Goal: Transaction & Acquisition: Purchase product/service

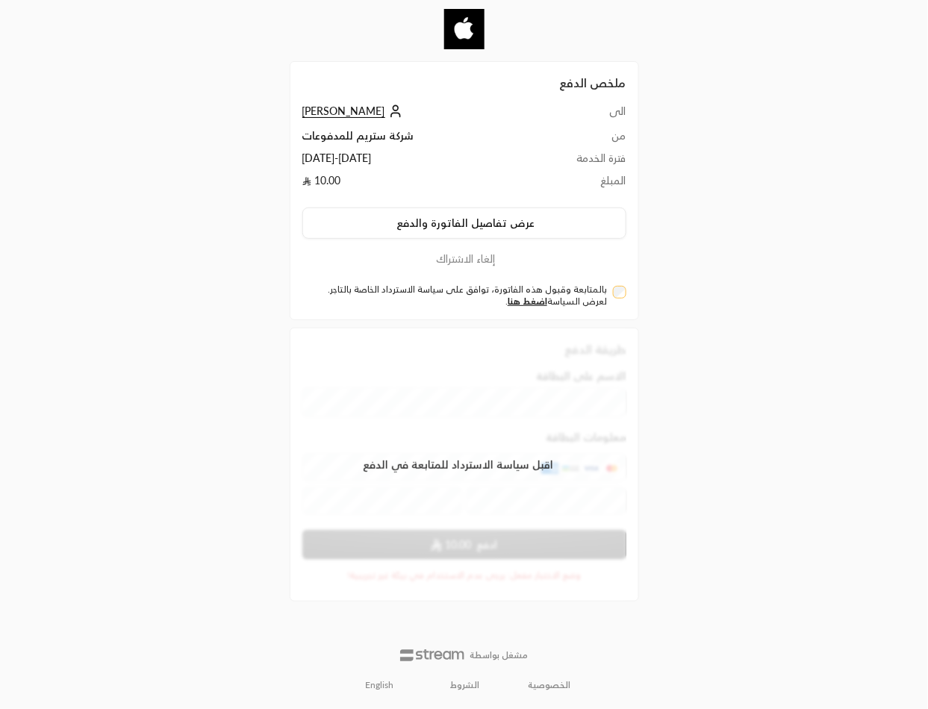
click at [364, 116] on span "[PERSON_NAME]" at bounding box center [343, 110] width 83 height 13
